Goal: Task Accomplishment & Management: Complete application form

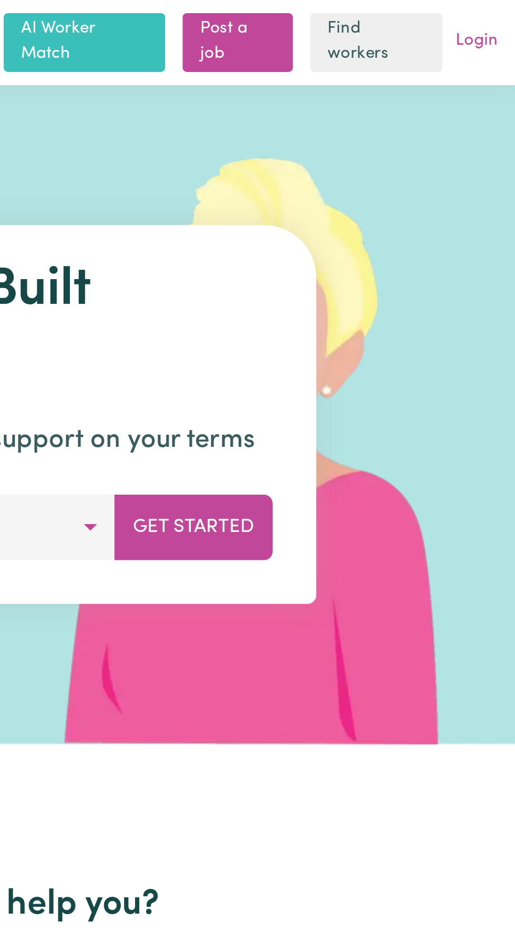
click at [499, 25] on link "Login" at bounding box center [496, 20] width 25 height 16
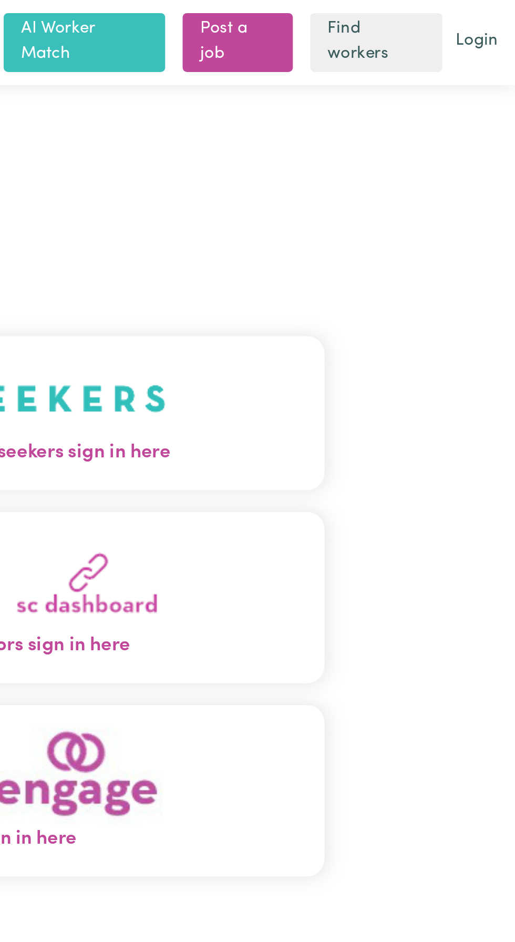
click at [347, 212] on button "Care workers and care seekers sign in here" at bounding box center [257, 199] width 331 height 74
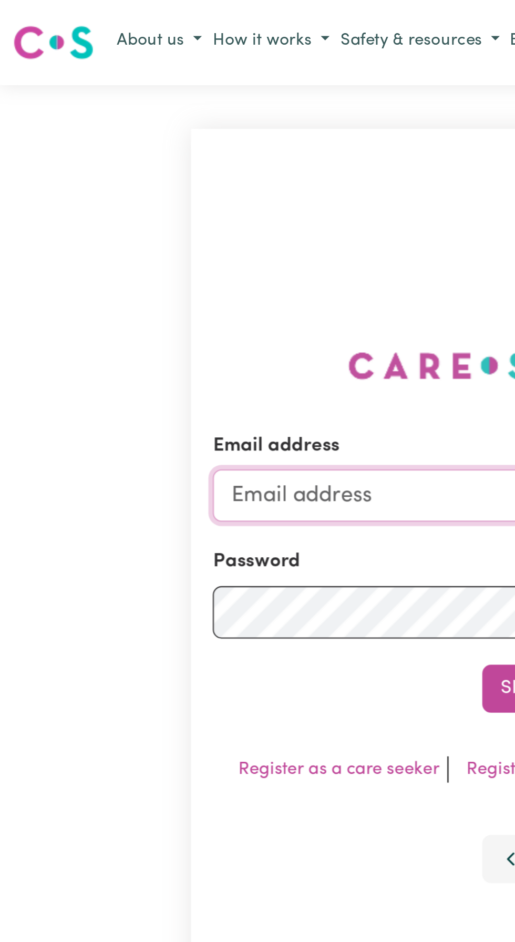
click at [145, 245] on input "Email address" at bounding box center [258, 238] width 310 height 25
type input "dasxr6@gmail.com"
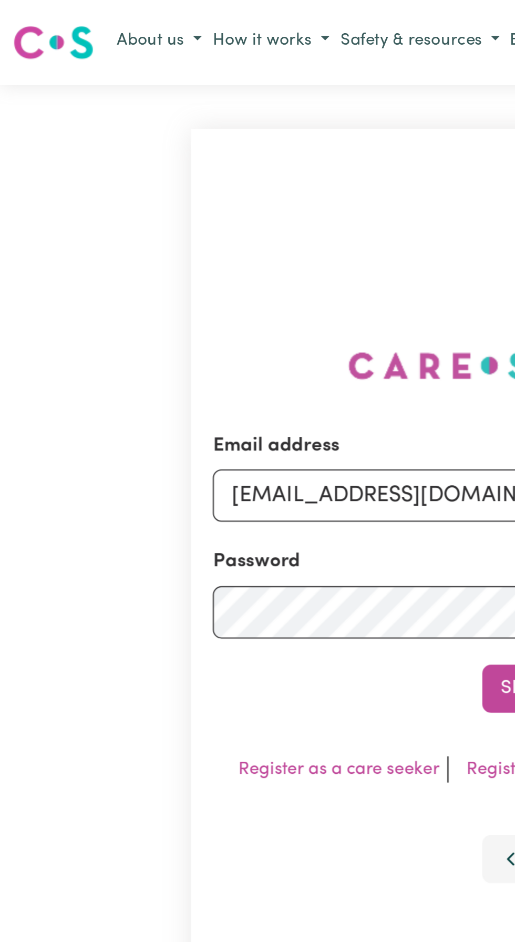
click at [232, 320] on button "Sign In" at bounding box center [257, 331] width 50 height 23
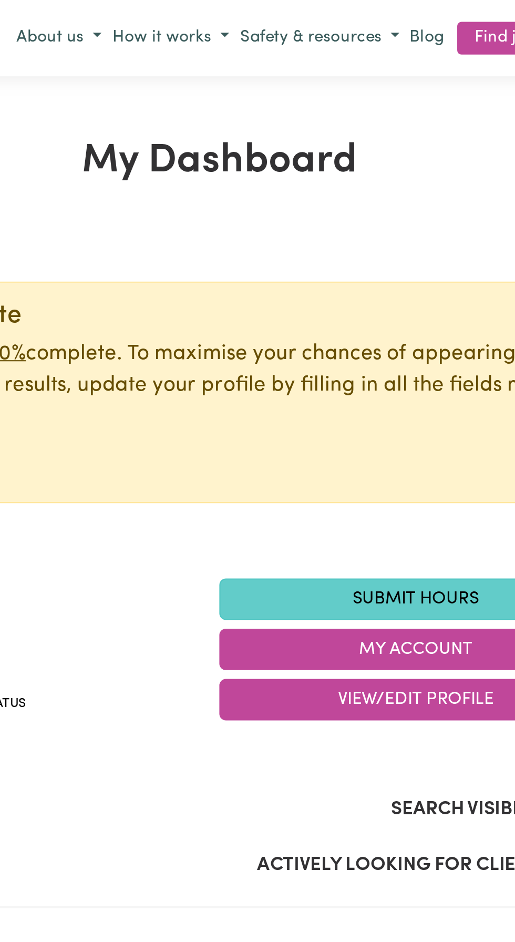
click at [347, 288] on link "Submit Hours" at bounding box center [352, 289] width 189 height 20
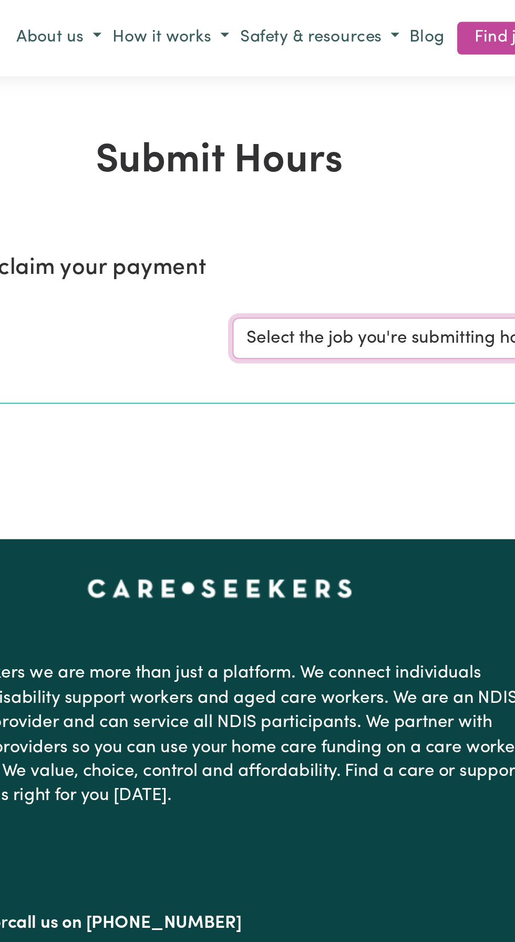
click at [336, 166] on select "Select the job you're submitting hours for... [Sara Liberty Lee] Support Worker…" at bounding box center [386, 163] width 245 height 20
select select "10224"
click at [264, 153] on select "Select the job you're submitting hours for... [Sara Liberty Lee] Support Worker…" at bounding box center [386, 163] width 245 height 20
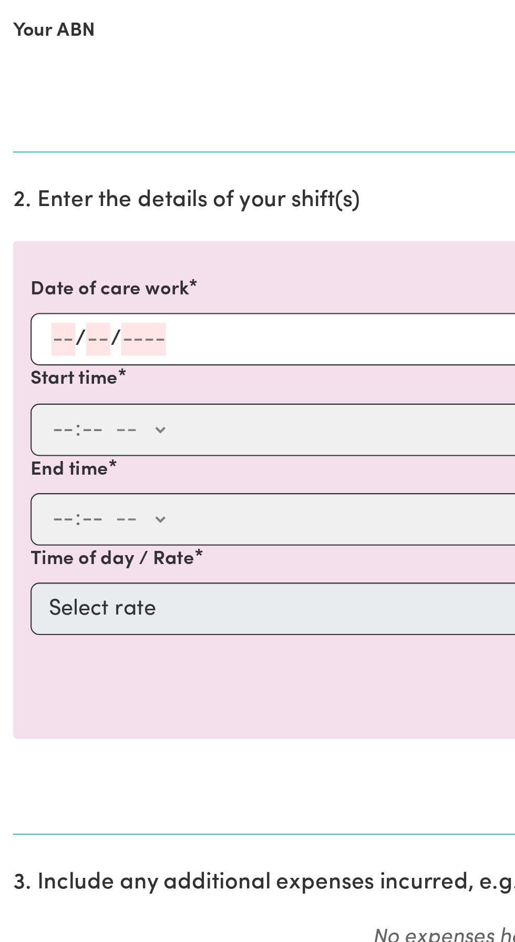
click at [31, 392] on input "number" at bounding box center [31, 395] width 12 height 16
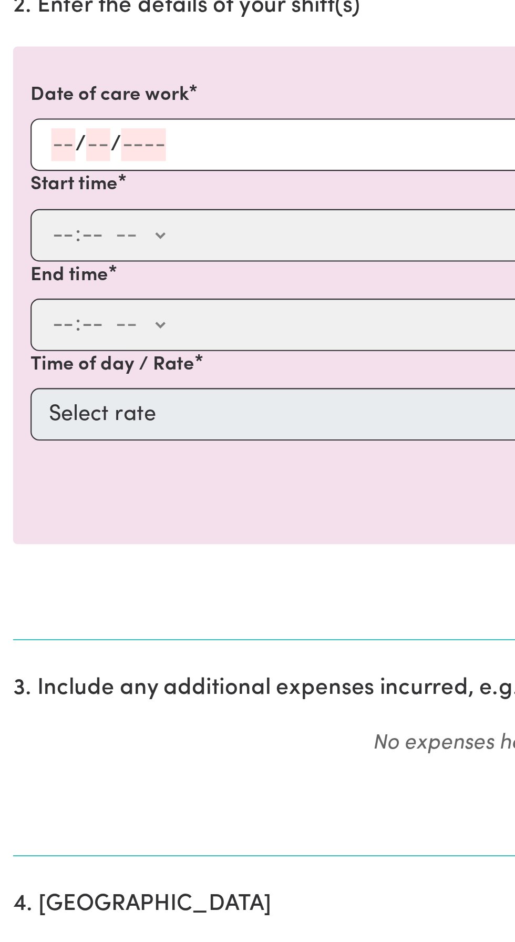
click at [76, 395] on input "number" at bounding box center [69, 395] width 22 height 16
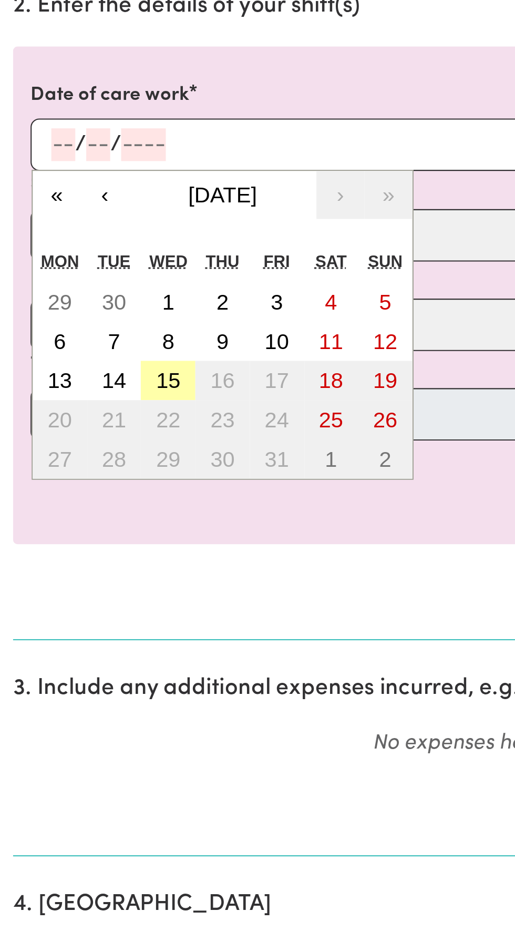
click at [82, 511] on abbr "15" at bounding box center [81, 509] width 12 height 12
type input "2025-10-15"
type input "15"
type input "10"
type input "2025"
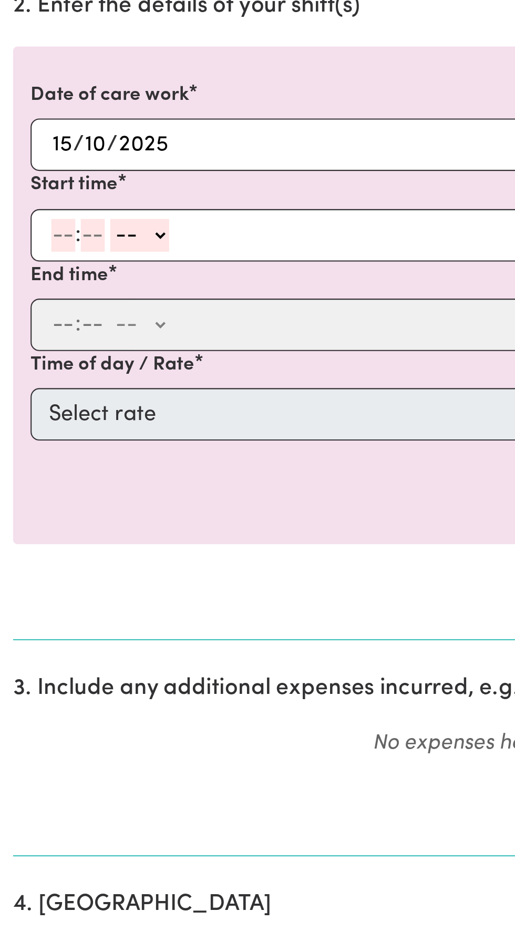
click at [32, 436] on input "number" at bounding box center [31, 439] width 12 height 16
type input "9"
type input "45"
click at [76, 438] on select "-- AM PM" at bounding box center [65, 439] width 28 height 16
select select "am"
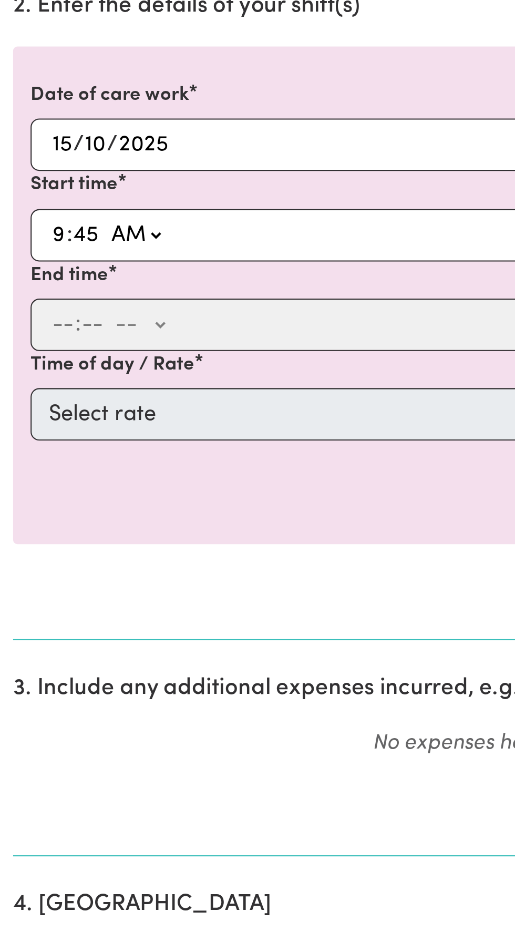
click at [51, 431] on select "-- AM PM" at bounding box center [65, 439] width 28 height 16
type input "09:45"
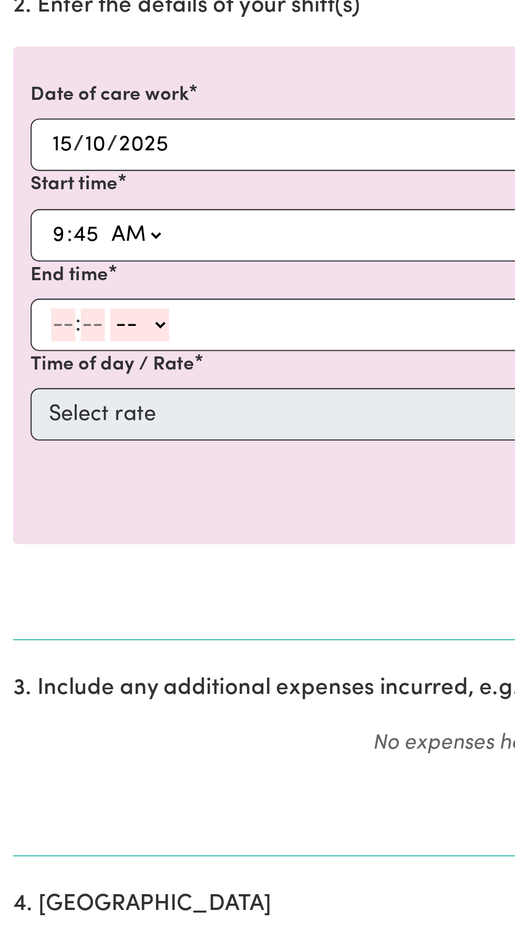
click at [26, 478] on input "number" at bounding box center [31, 482] width 12 height 16
type input "11"
type input "5"
click at [31, 482] on input "11" at bounding box center [29, 482] width 8 height 16
type input "1"
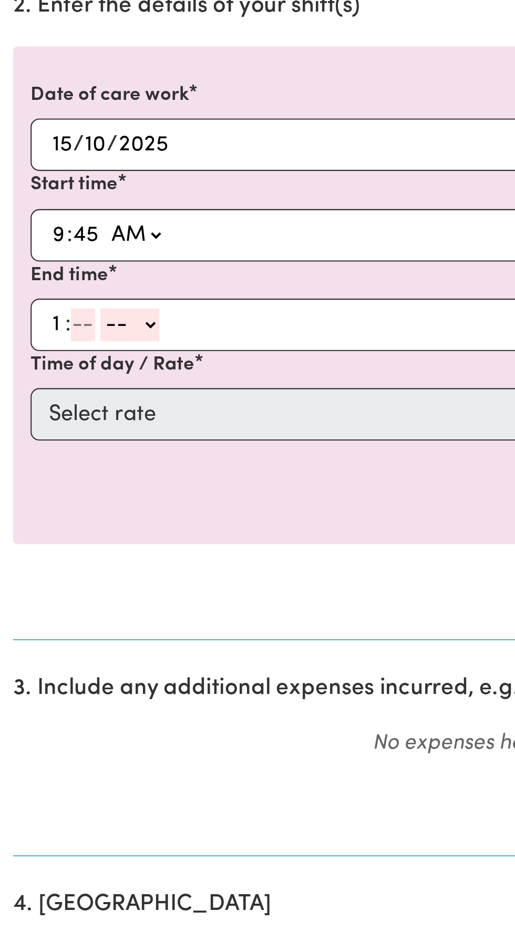
click at [39, 483] on input "number" at bounding box center [40, 482] width 12 height 16
type input "15"
click at [74, 488] on select "-- AM PM" at bounding box center [61, 482] width 28 height 16
select select "pm"
click at [47, 474] on select "-- AM PM" at bounding box center [61, 482] width 28 height 16
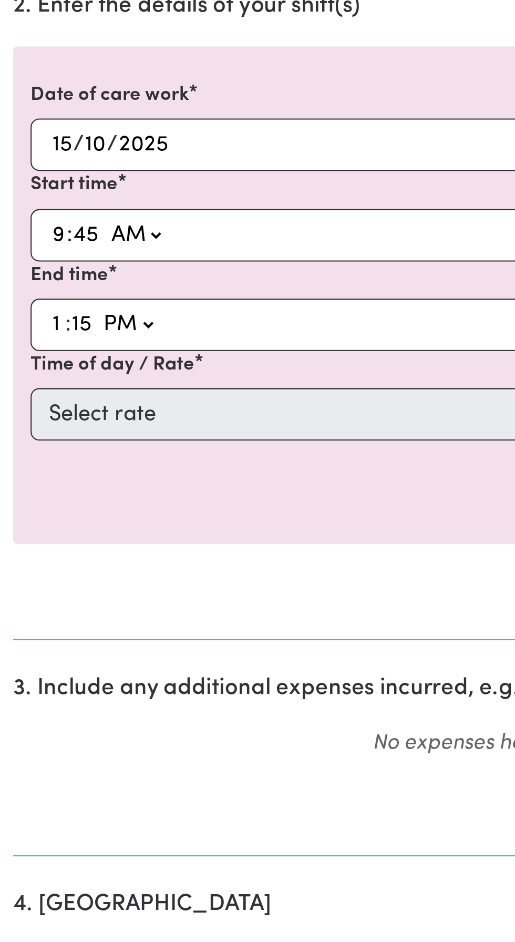
type input "13:15"
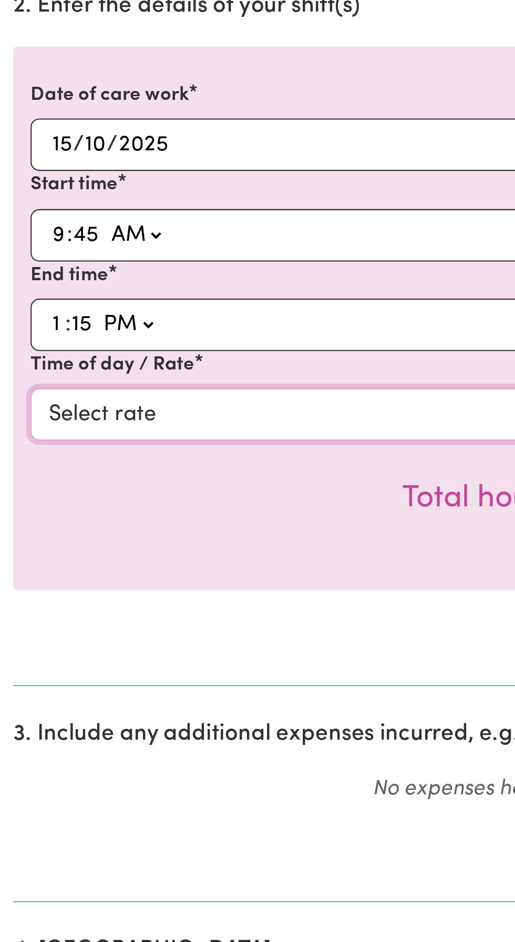
click at [82, 526] on select "Select rate $49.12 - Weekday Daytime - Increased social and community participa…" at bounding box center [258, 524] width 486 height 25
select select "88"
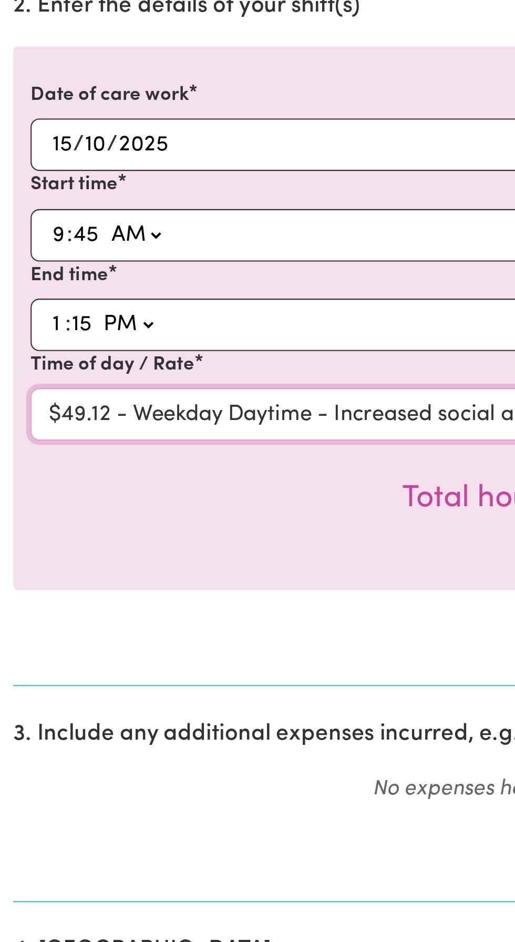
click at [15, 512] on select "Select rate $49.12 - Weekday Daytime - Increased social and community participa…" at bounding box center [258, 524] width 486 height 25
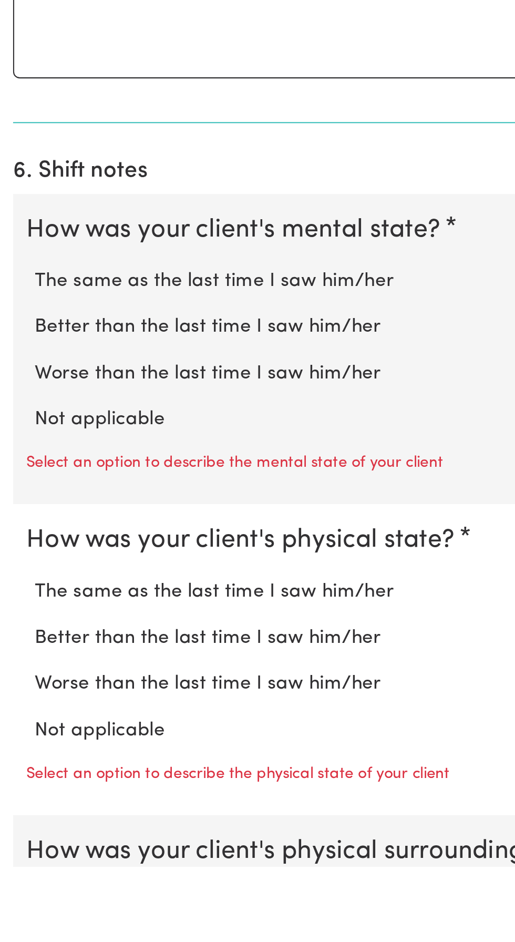
scroll to position [383, 0]
click at [46, 721] on label "Not applicable" at bounding box center [258, 727] width 482 height 14
click at [17, 720] on input "Not applicable" at bounding box center [16, 719] width 1 height 1
radio input "true"
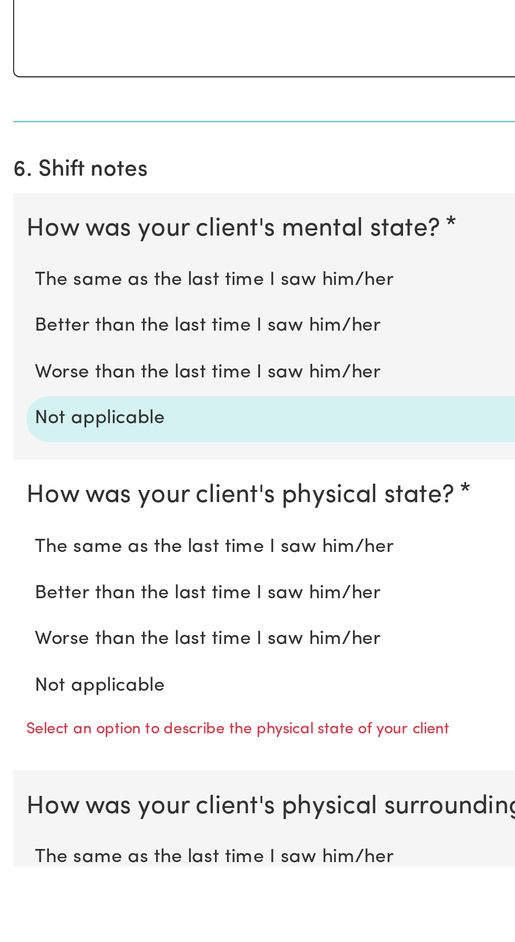
click at [46, 858] on label "Not applicable" at bounding box center [258, 855] width 482 height 14
click at [17, 848] on input "Not applicable" at bounding box center [16, 848] width 1 height 1
radio input "true"
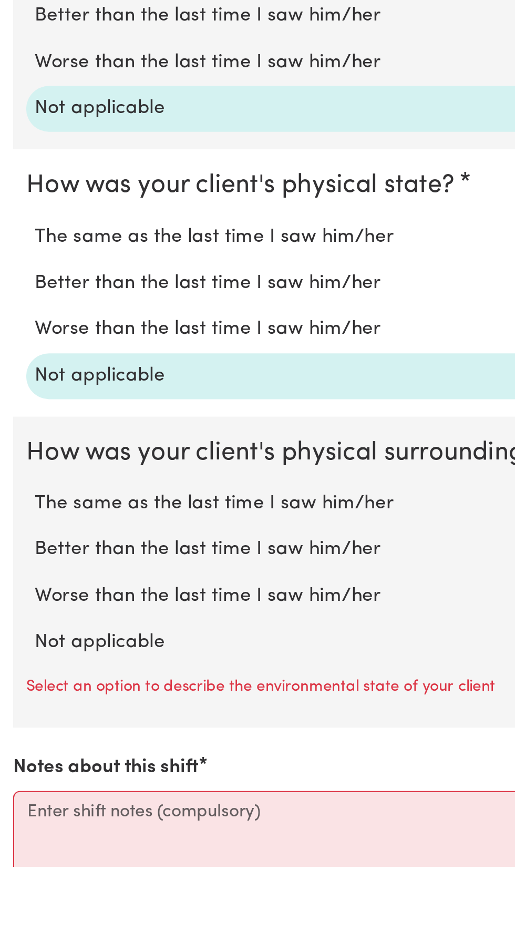
scroll to position [533, 0]
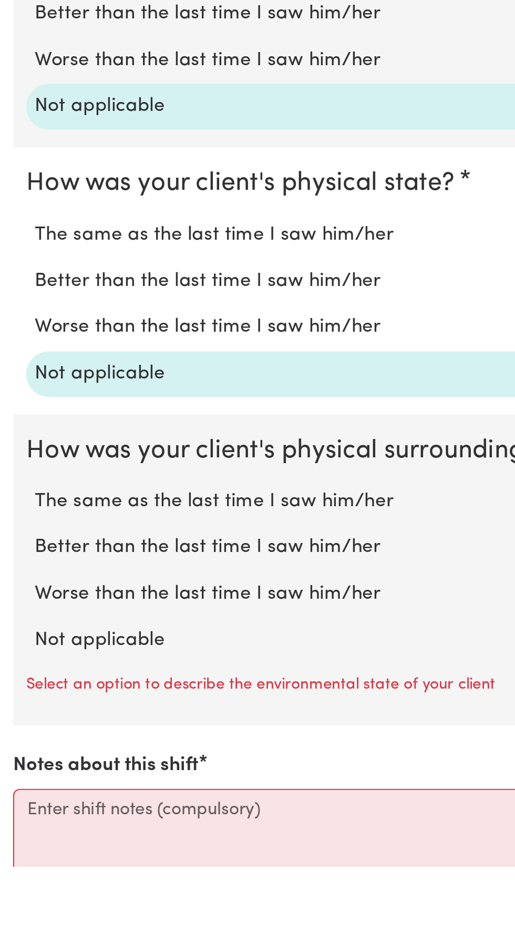
click at [50, 830] on label "Not applicable" at bounding box center [258, 833] width 482 height 14
click at [17, 826] on input "Not applicable" at bounding box center [16, 826] width 1 height 1
radio input "true"
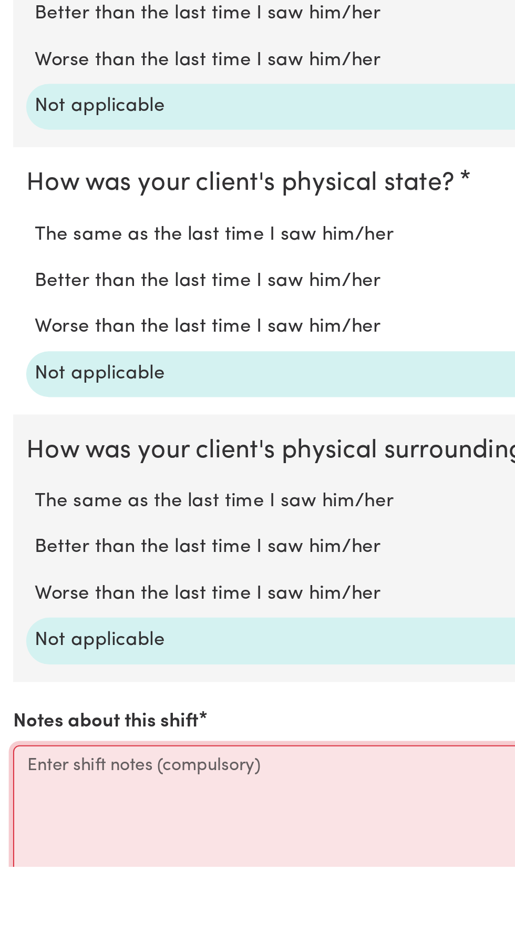
click at [25, 888] on textarea "Notes about this shift" at bounding box center [257, 923] width 503 height 79
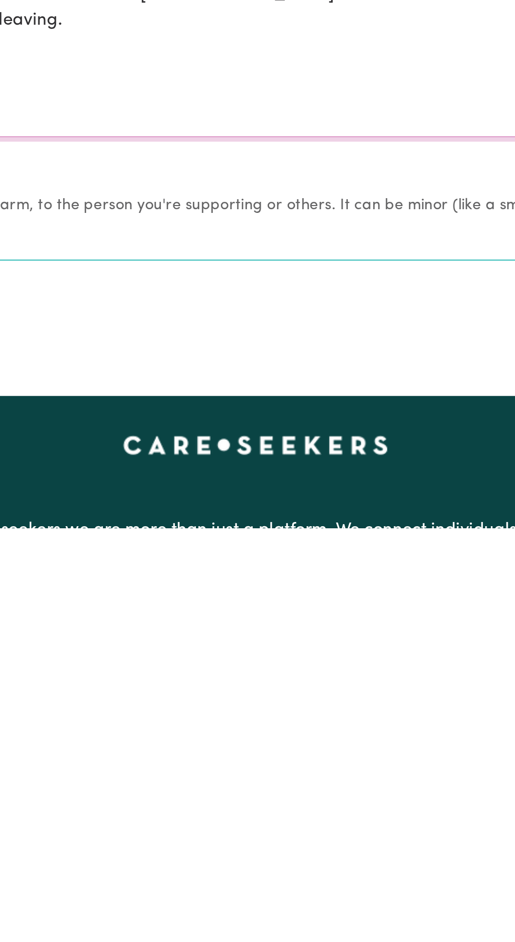
scroll to position [745, 0]
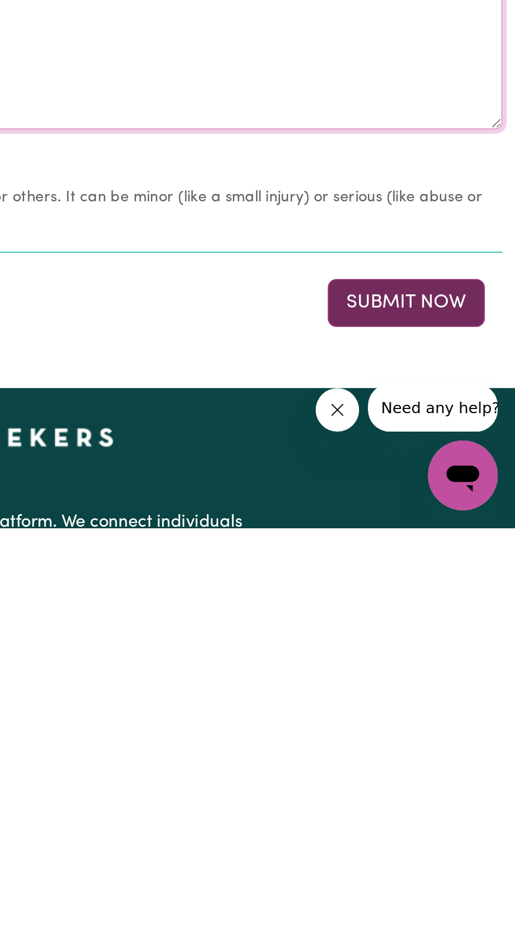
type textarea "Picked Riley up to assist him with his volunteer work at the AWL. Made sure tha…"
click at [464, 832] on button "Submit Now" at bounding box center [463, 833] width 76 height 23
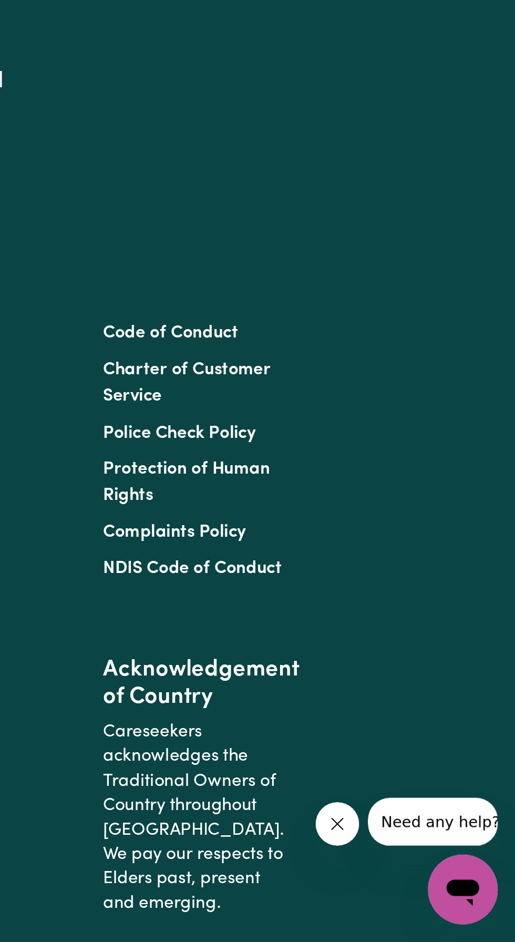
scroll to position [0, 0]
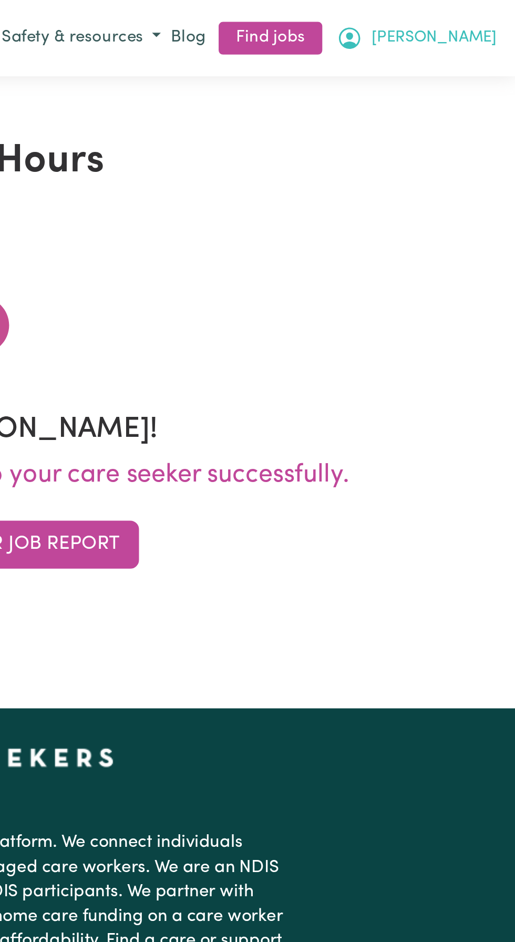
click at [499, 20] on span "[PERSON_NAME]" at bounding box center [476, 19] width 60 height 12
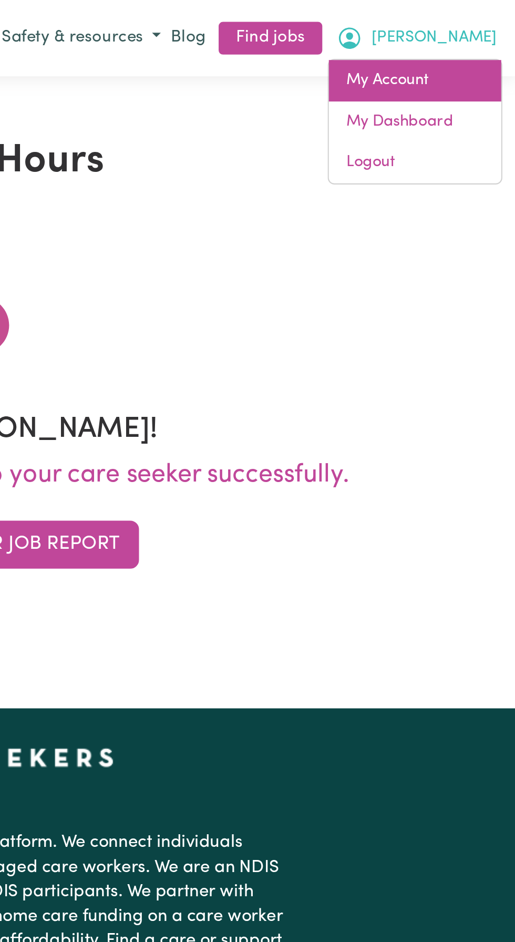
click at [464, 40] on link "My Account" at bounding box center [466, 39] width 83 height 20
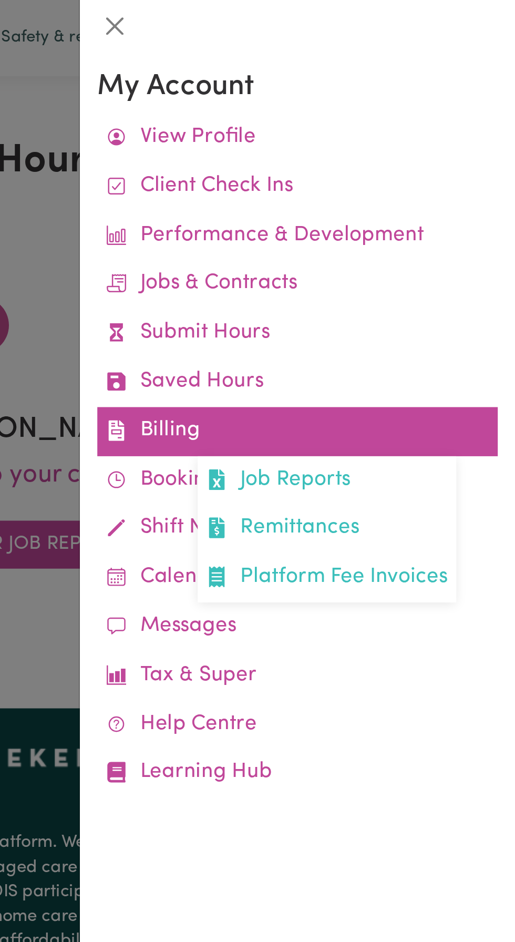
click at [350, 209] on link "Billing Job Reports Remittances Platform Fee Invoices" at bounding box center [410, 208] width 193 height 24
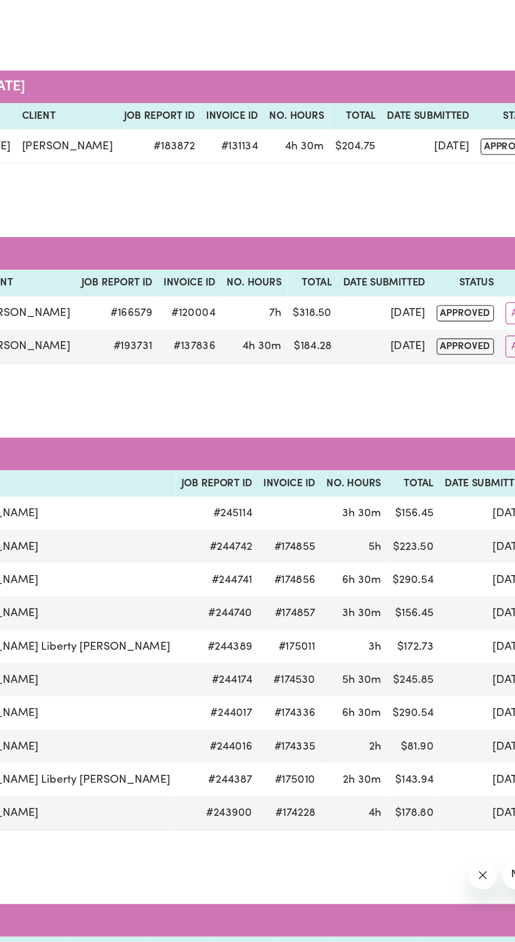
scroll to position [0, 32]
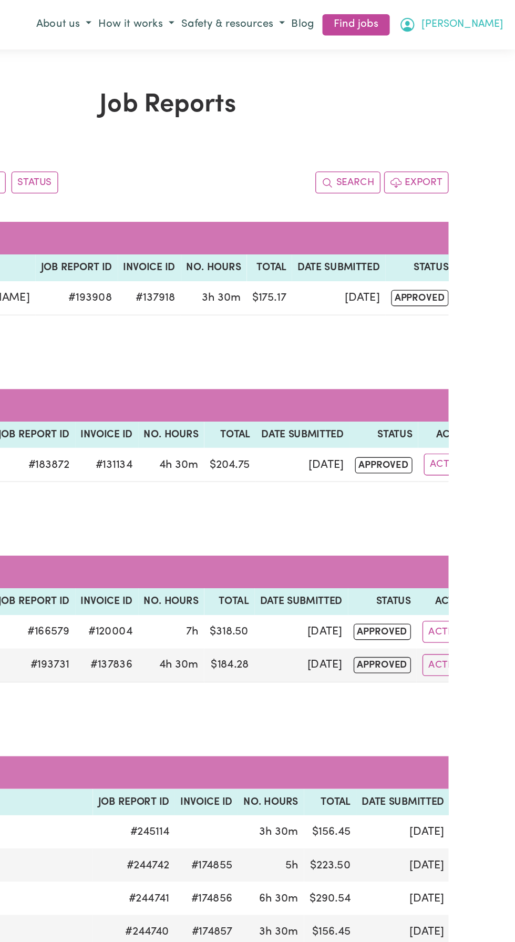
click at [497, 18] on span "[PERSON_NAME]" at bounding box center [476, 19] width 60 height 12
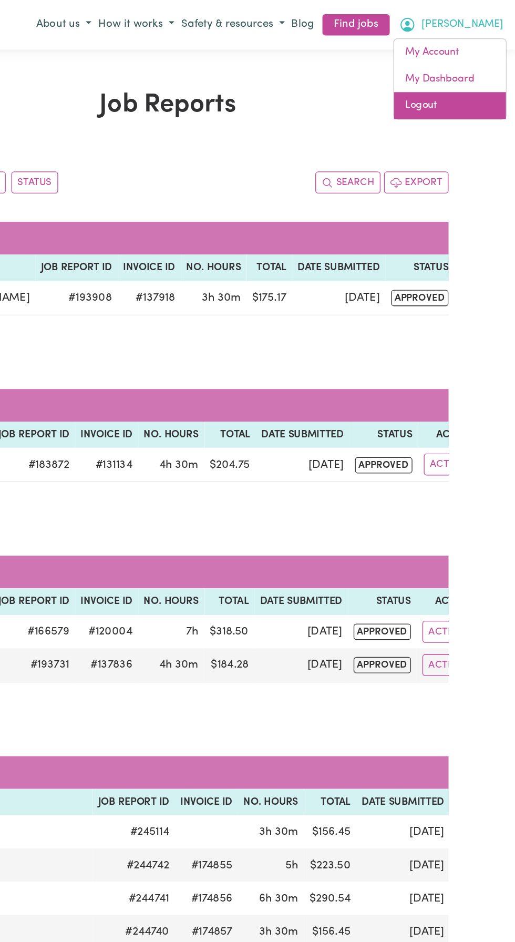
click at [455, 87] on link "Logout" at bounding box center [466, 78] width 83 height 20
